Goal: Task Accomplishment & Management: Manage account settings

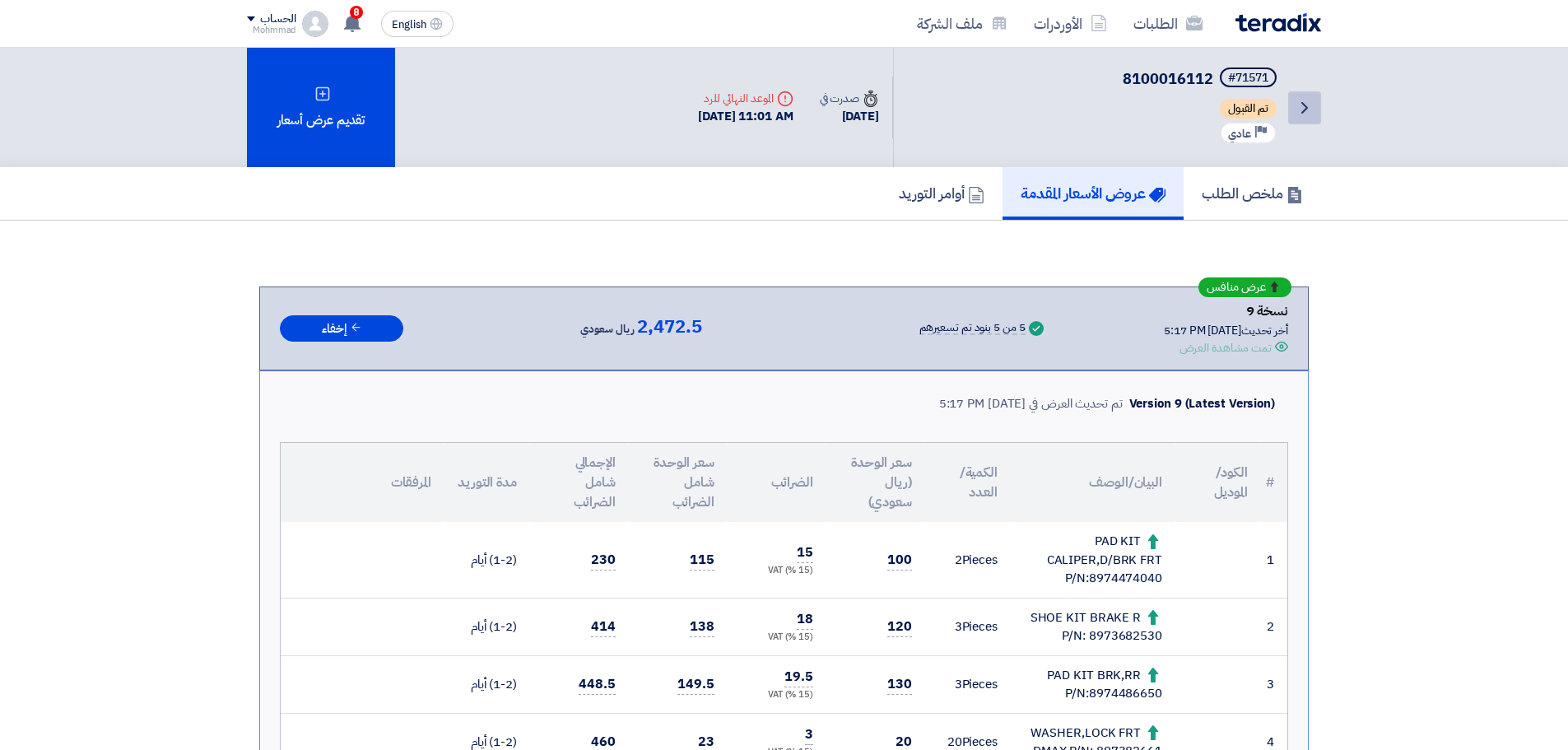
click at [1317, 108] on link "Back" at bounding box center [1304, 108] width 33 height 33
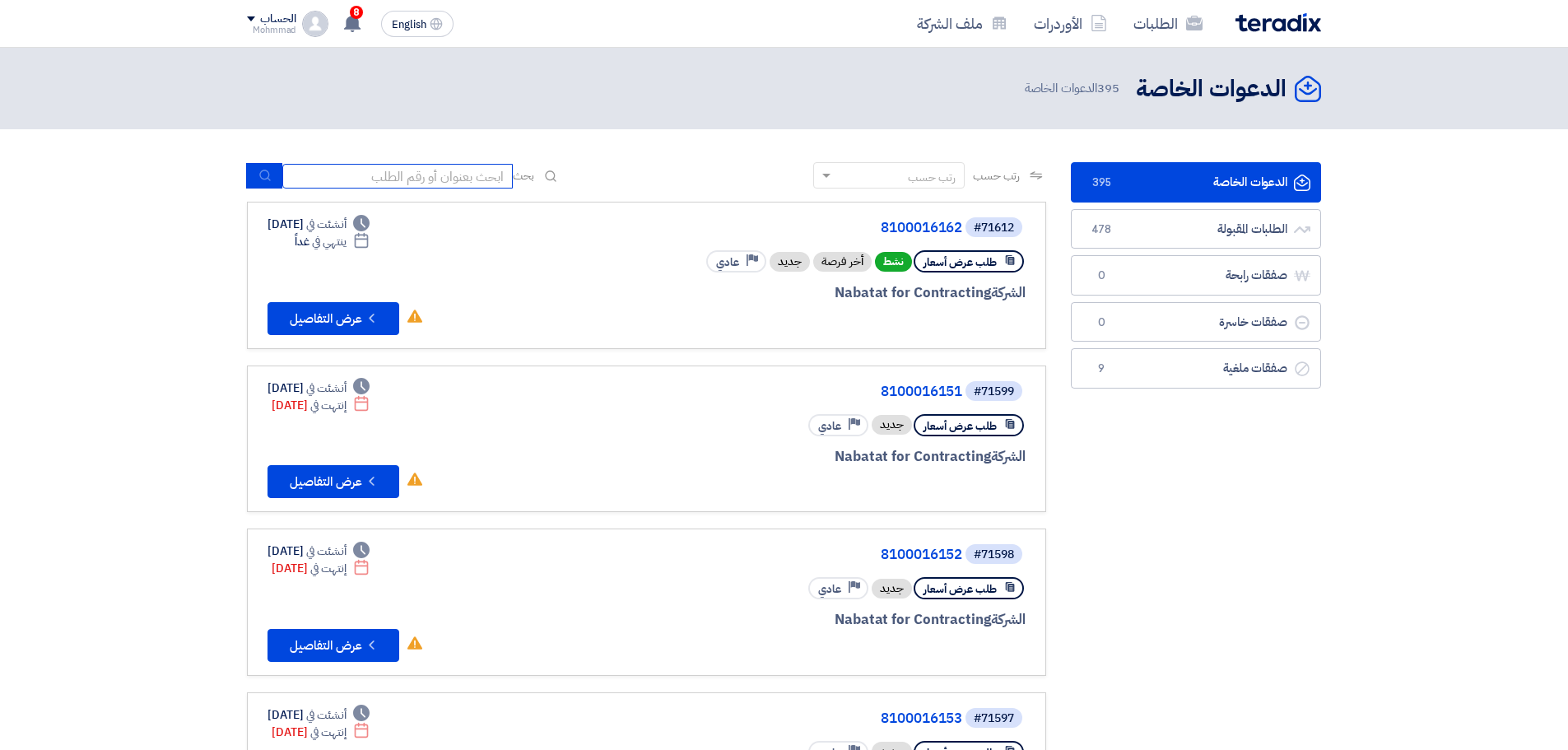
click at [332, 181] on input at bounding box center [397, 177] width 230 height 25
paste input "8100016162"
type input "8100016162"
click at [267, 176] on icon "submit" at bounding box center [264, 175] width 13 height 13
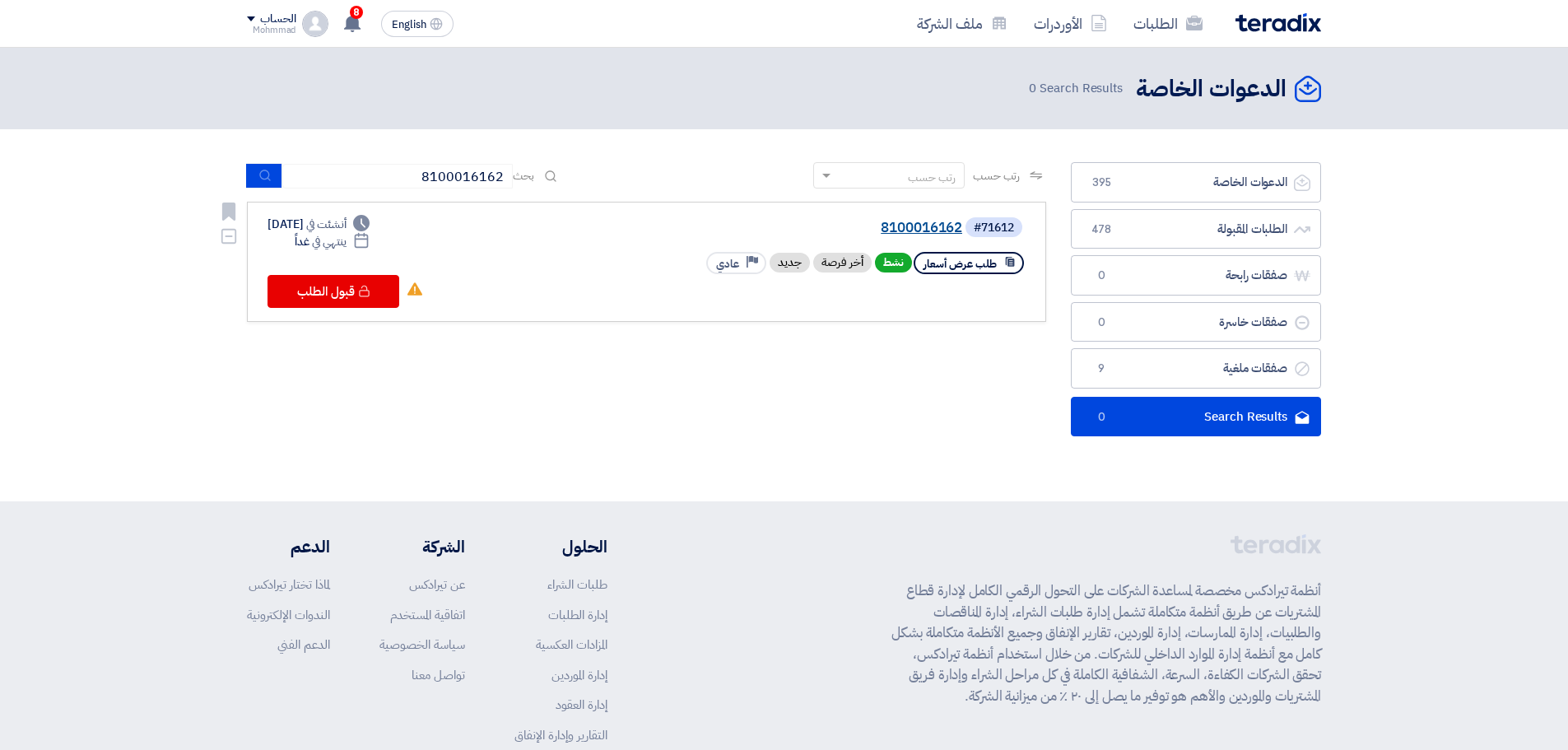
click at [916, 224] on link "8100016162" at bounding box center [797, 228] width 329 height 15
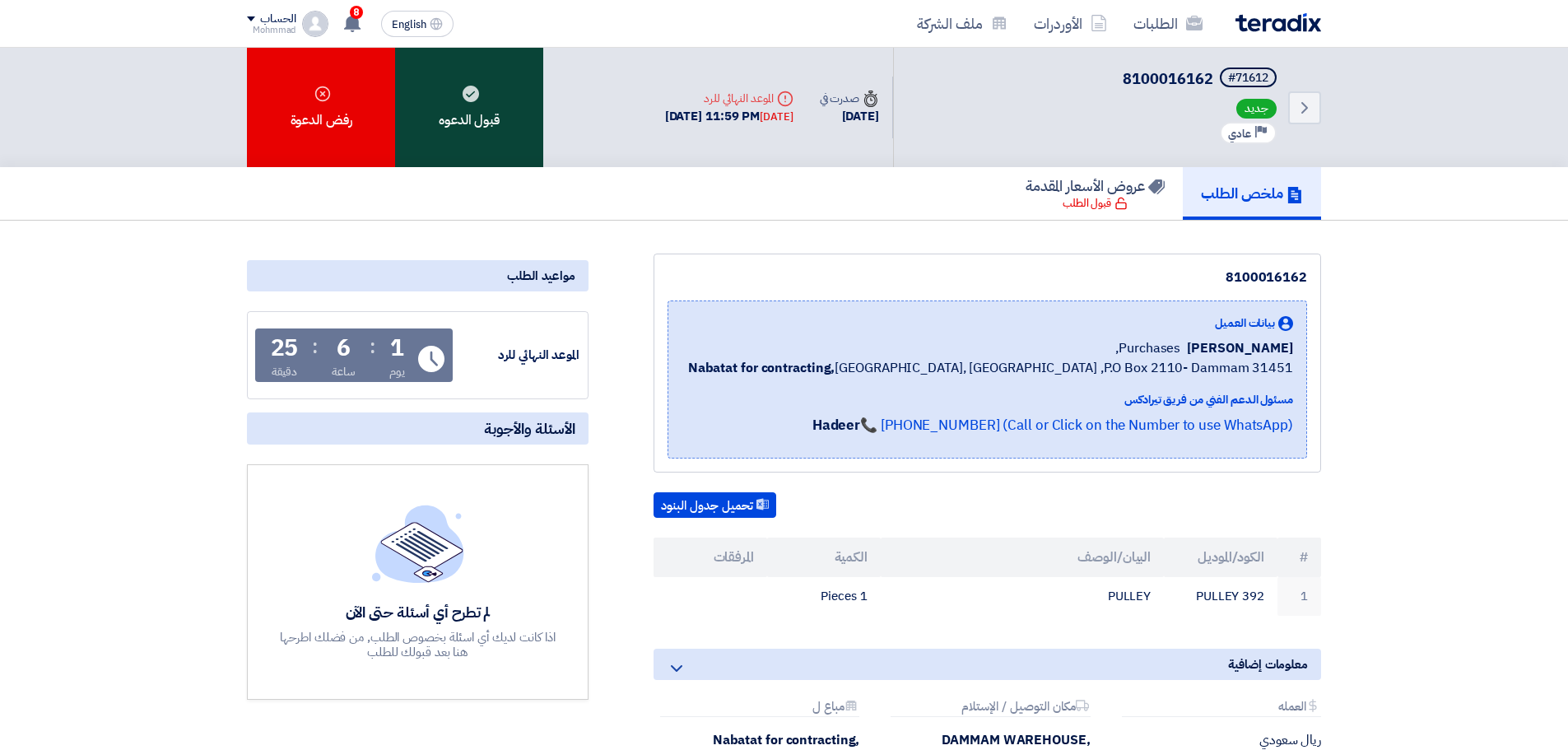
click at [521, 152] on div "قبول الدعوه" at bounding box center [469, 107] width 148 height 119
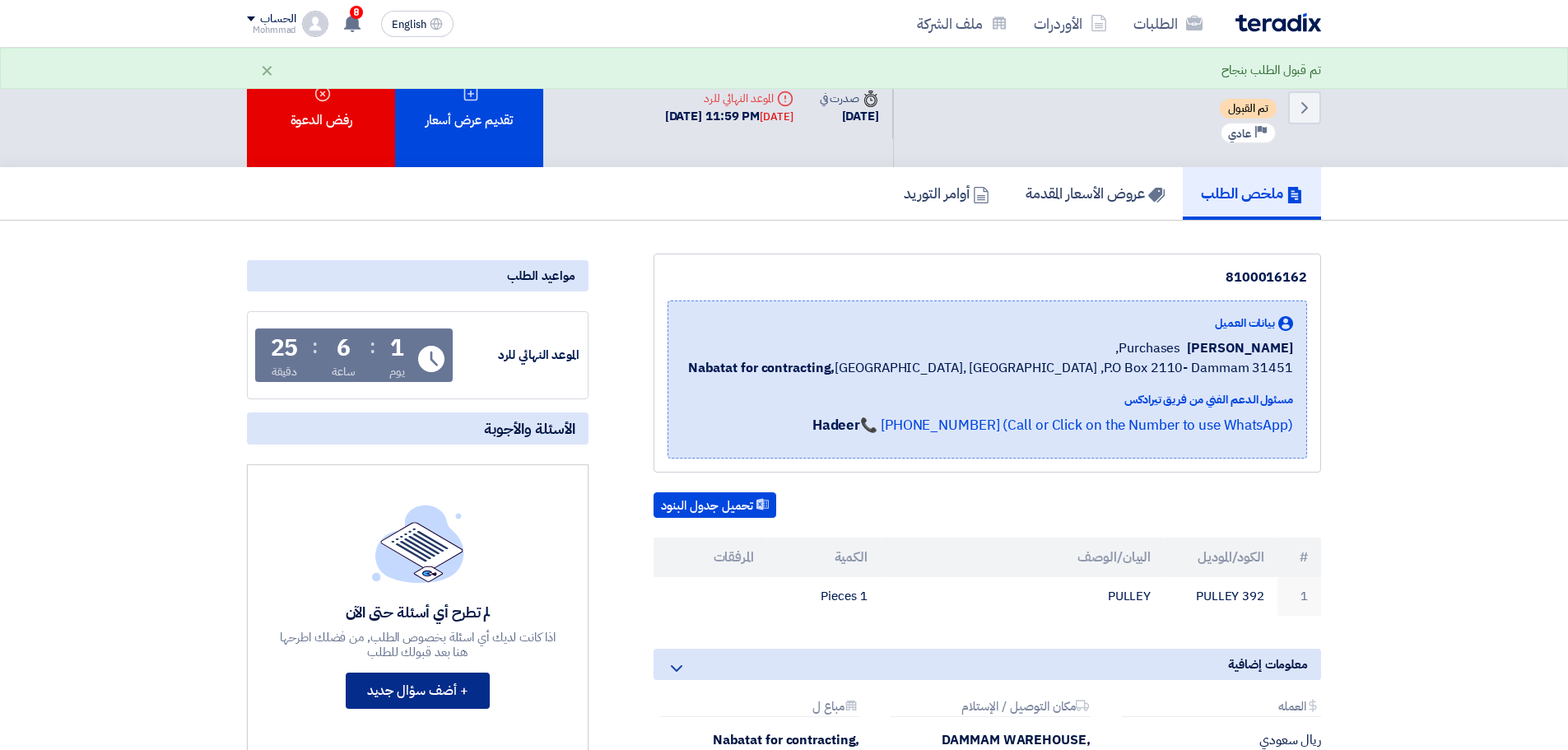
click at [441, 696] on button "+ أضف سؤال جديد" at bounding box center [418, 690] width 144 height 36
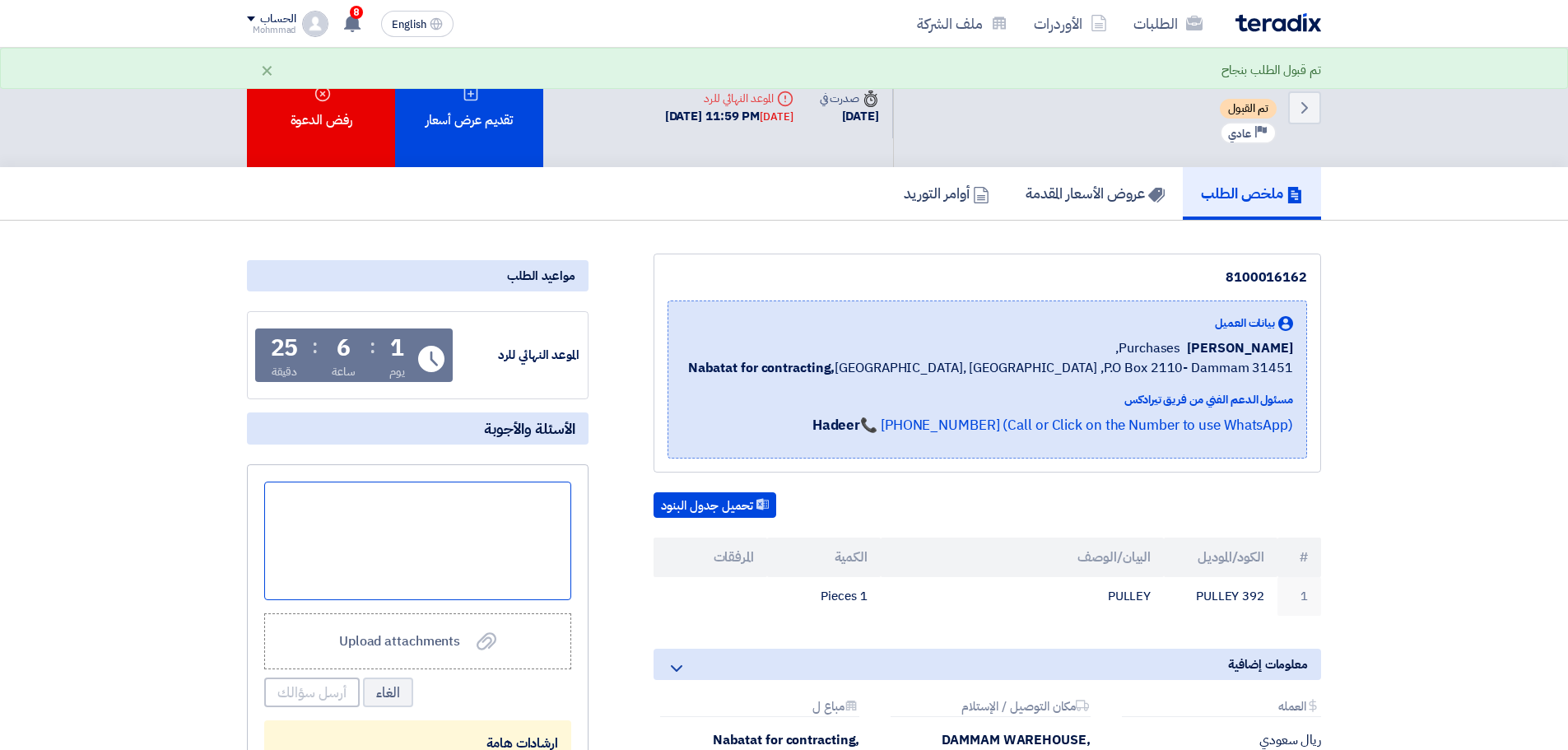
click at [499, 546] on div at bounding box center [418, 540] width 308 height 118
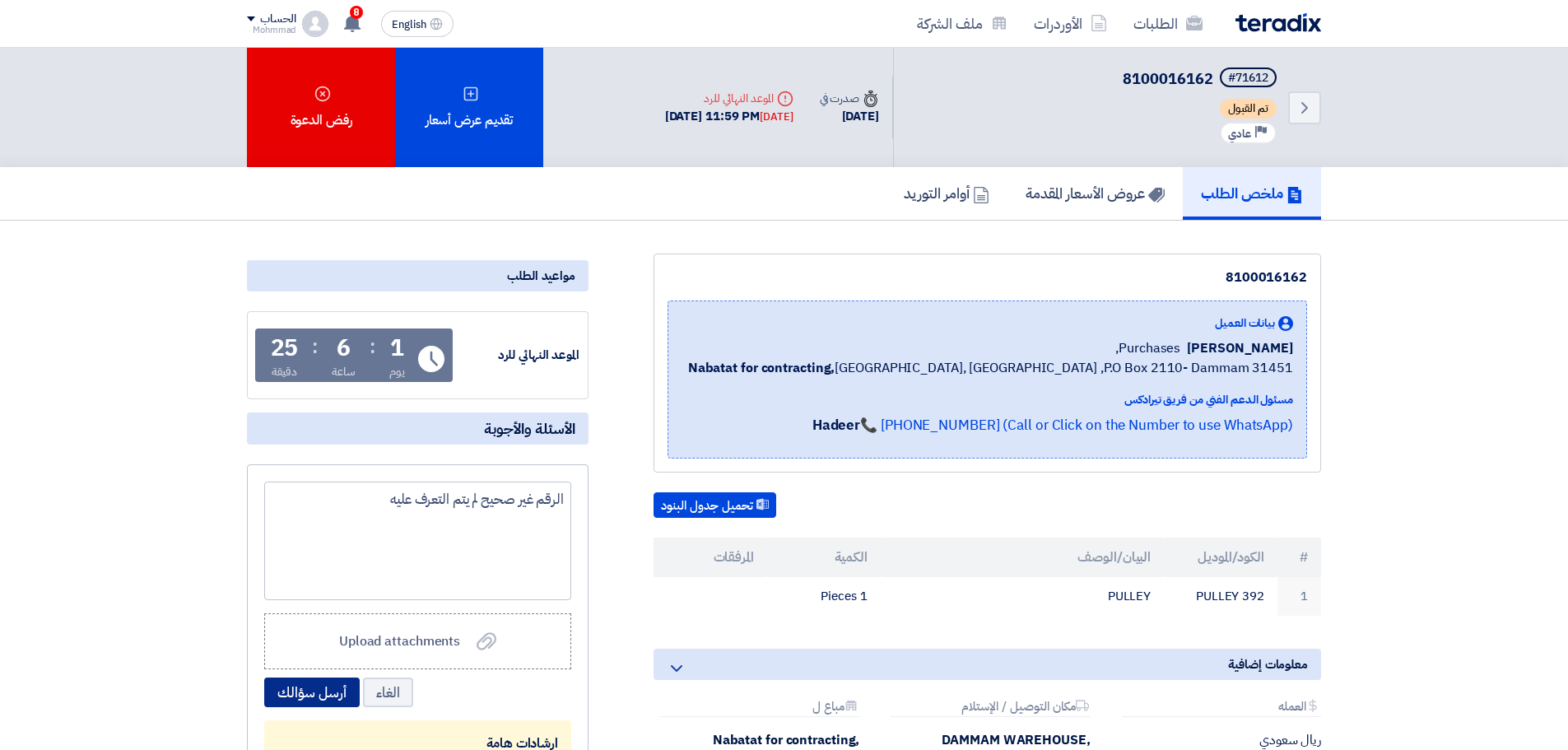
click at [302, 696] on button "أرسل سؤالك" at bounding box center [312, 692] width 96 height 30
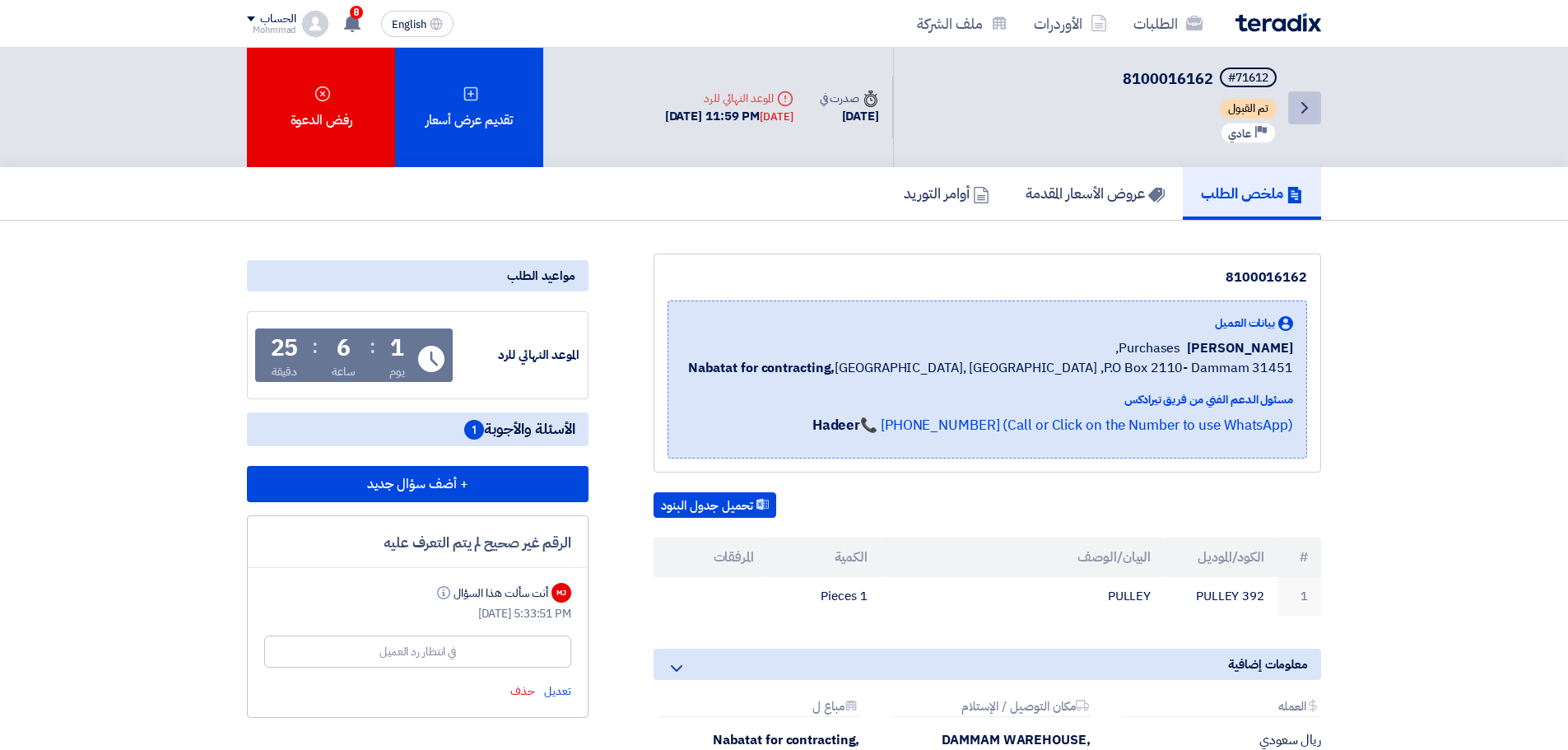
click at [1316, 110] on link "Back" at bounding box center [1304, 108] width 33 height 33
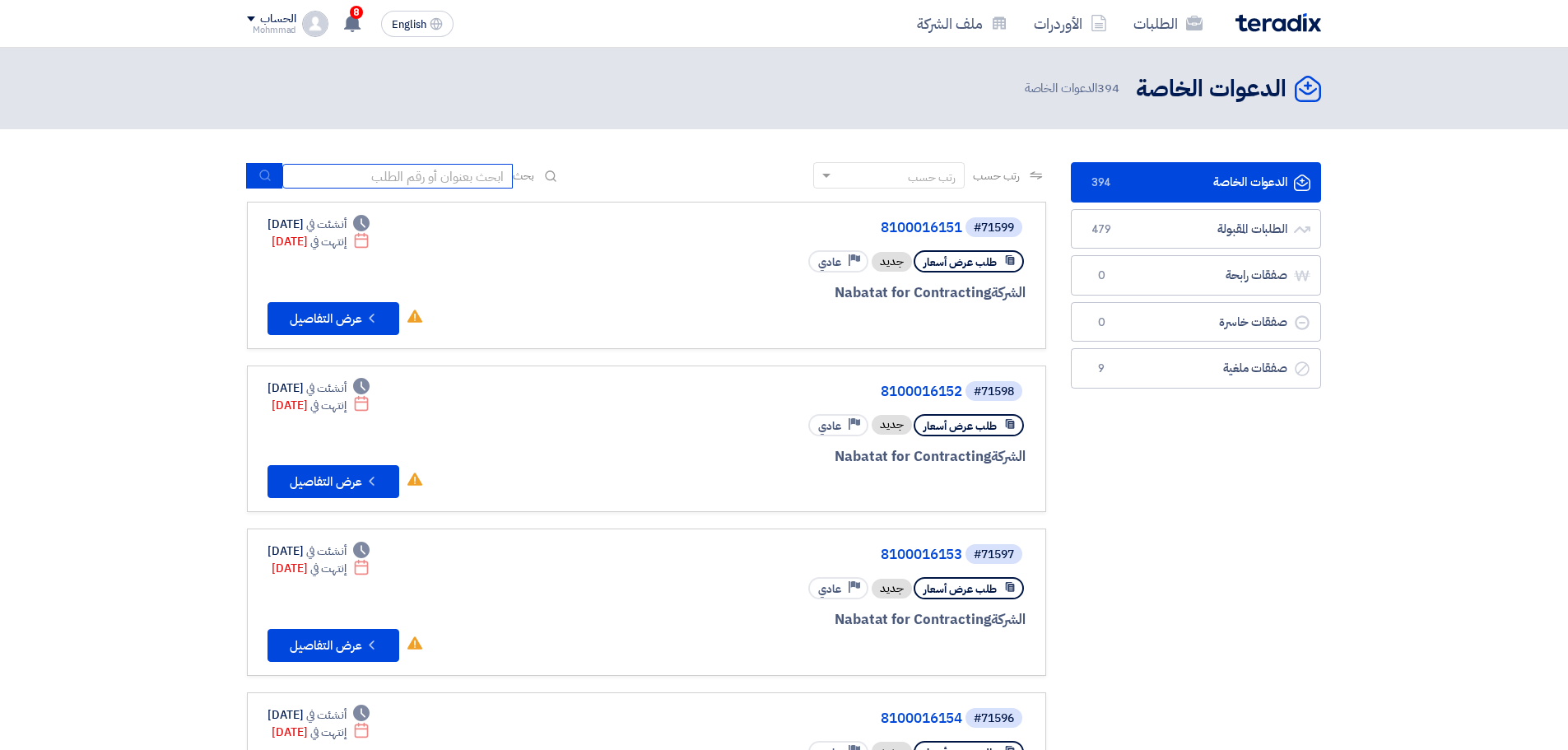
click at [406, 174] on input at bounding box center [397, 177] width 230 height 25
paste input "8100016151"
type input "8100016151"
click at [267, 176] on icon "submit" at bounding box center [264, 175] width 13 height 13
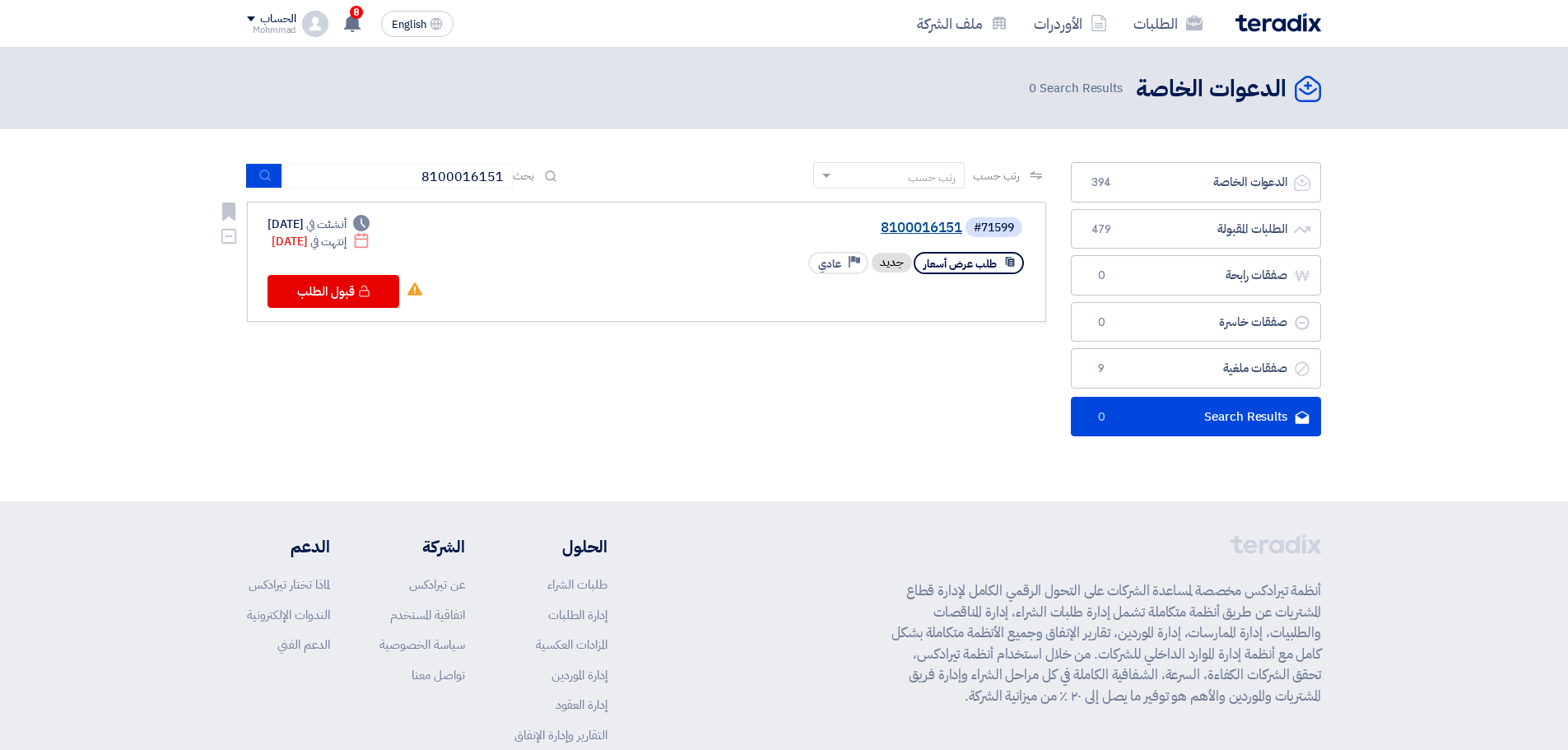
click at [923, 221] on link "8100016151" at bounding box center [797, 228] width 329 height 15
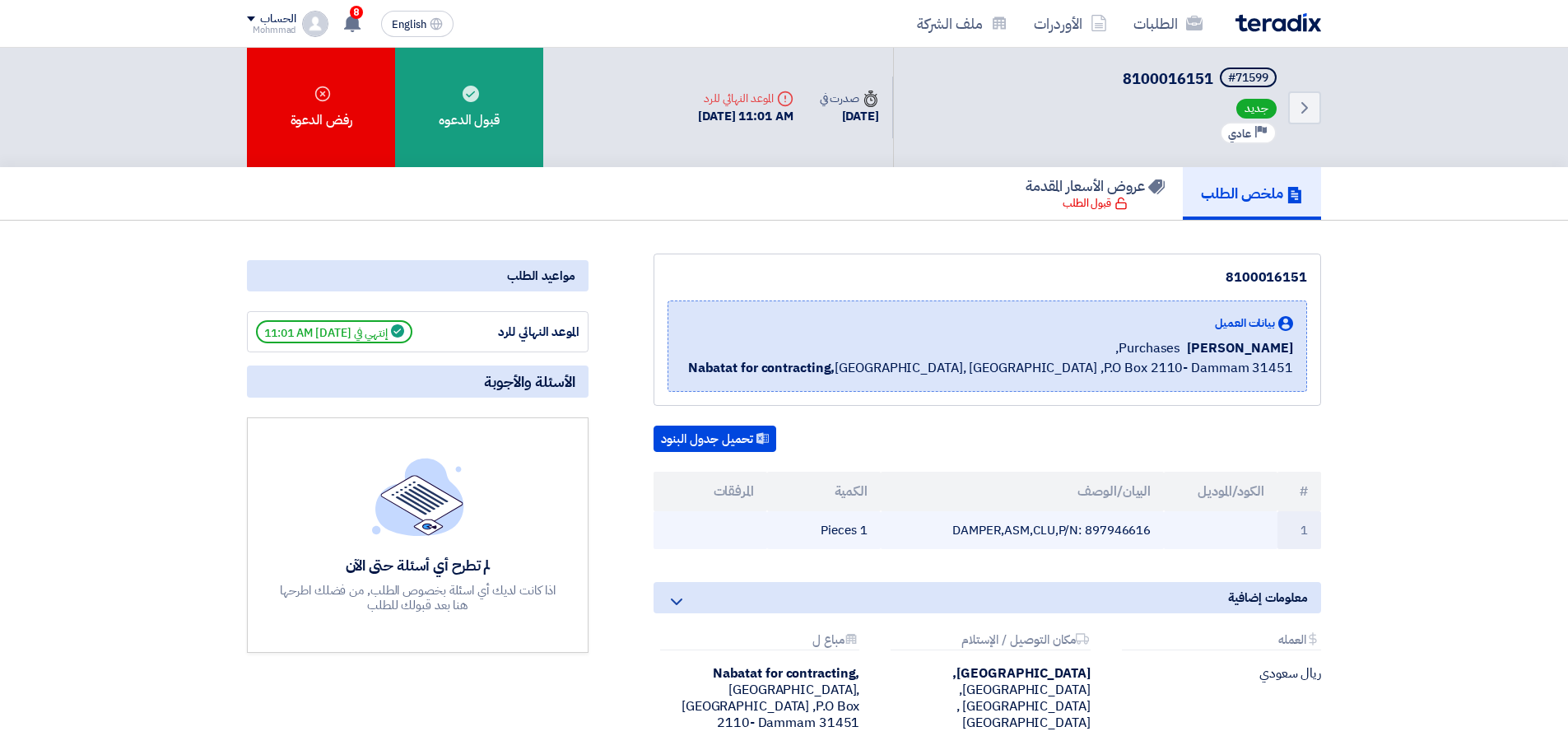
click at [1116, 526] on td "DAMPER,ASM,CLU,P/N: 897946616" at bounding box center [1023, 530] width 284 height 39
copy td "897946616"
click at [1194, 423] on div "8100016151 بيانات العميل [PERSON_NAME] Purchases, Nabatat for contracting, [GEO…" at bounding box center [966, 512] width 732 height 517
click at [1304, 108] on icon "Back" at bounding box center [1305, 108] width 20 height 20
